Goal: Find contact information: Find contact information

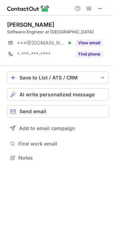
scroll to position [153, 113]
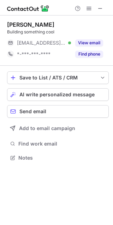
scroll to position [153, 113]
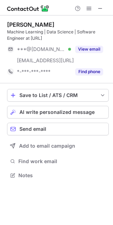
scroll to position [171, 113]
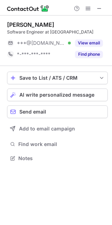
scroll to position [153, 112]
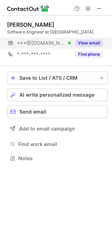
click at [57, 41] on div "***@gmail.com Verified" at bounding box center [44, 43] width 54 height 6
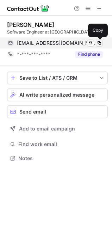
click at [97, 42] on span at bounding box center [99, 43] width 6 height 6
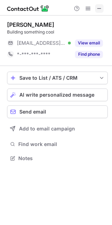
scroll to position [155, 112]
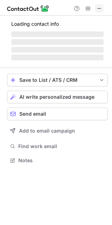
click at [97, 10] on span at bounding box center [99, 9] width 6 height 6
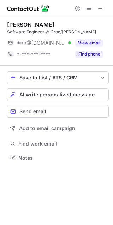
scroll to position [153, 113]
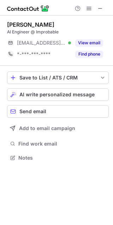
scroll to position [153, 113]
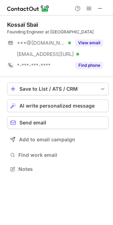
scroll to position [164, 113]
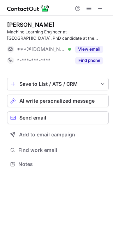
scroll to position [159, 113]
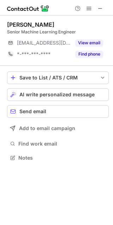
scroll to position [153, 113]
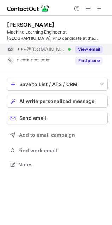
scroll to position [159, 112]
click at [65, 49] on div "***@gmail.com Verified" at bounding box center [44, 49] width 54 height 6
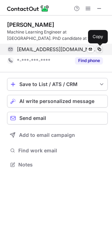
click at [99, 51] on span at bounding box center [99, 49] width 6 height 6
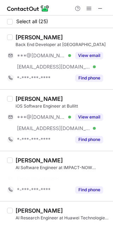
click at [101, 7] on span at bounding box center [100, 9] width 6 height 6
